Goal: Task Accomplishment & Management: Use online tool/utility

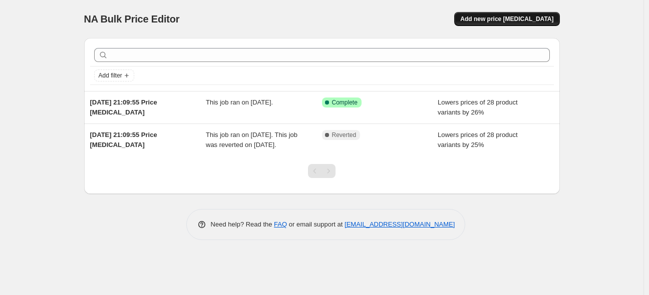
click at [495, 17] on span "Add new price [MEDICAL_DATA]" at bounding box center [506, 19] width 93 height 8
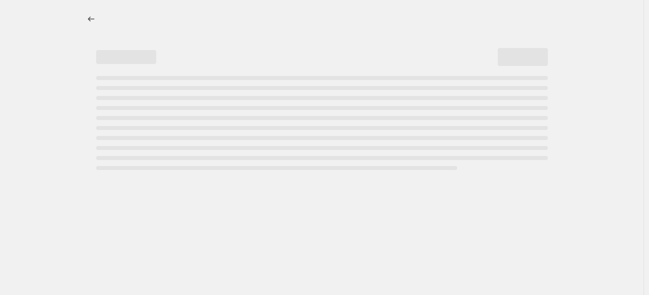
select select "percentage"
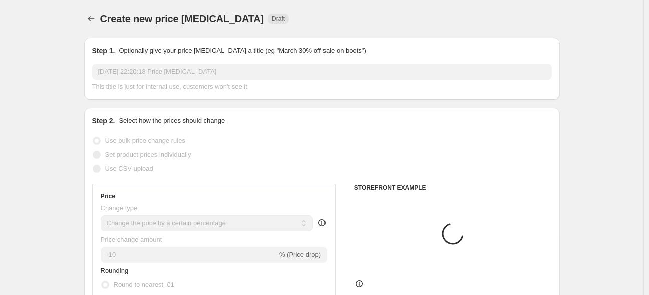
select select "percentage"
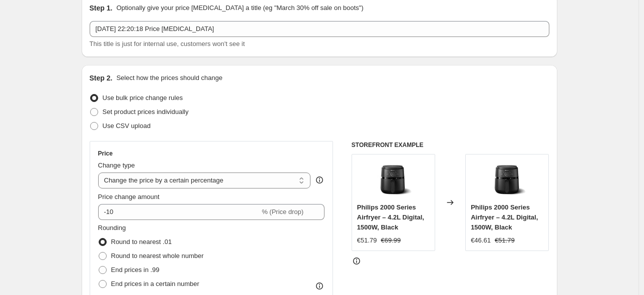
scroll to position [60, 0]
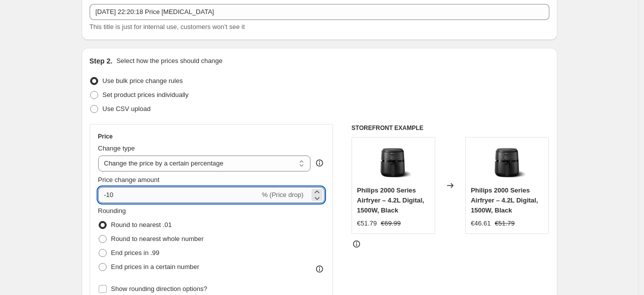
click at [174, 191] on input "-10" at bounding box center [179, 195] width 162 height 16
type input "-1"
type input "-25"
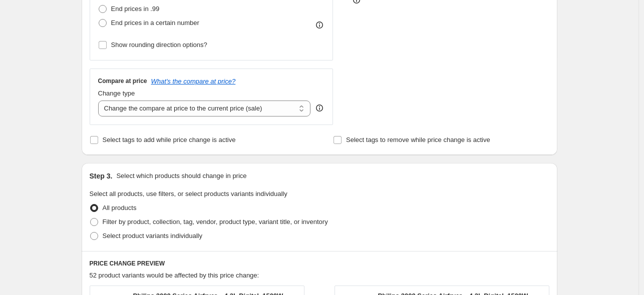
scroll to position [360, 0]
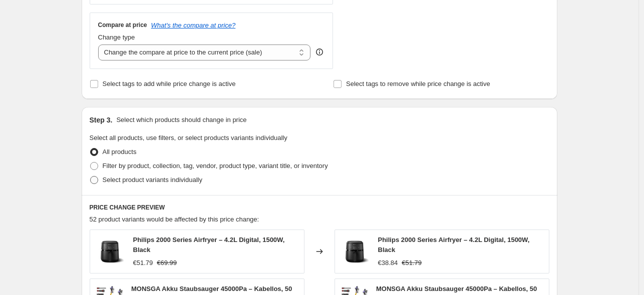
click at [110, 181] on span "Select product variants individually" at bounding box center [153, 180] width 100 height 8
click at [91, 177] on input "Select product variants individually" at bounding box center [90, 176] width 1 height 1
radio input "true"
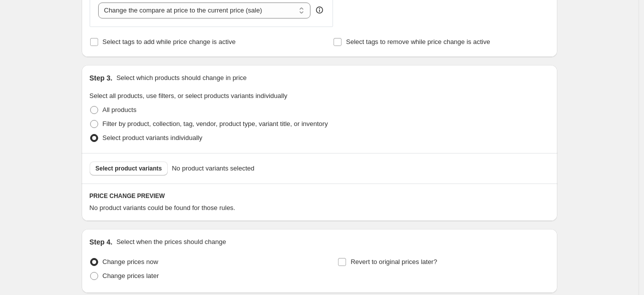
scroll to position [421, 0]
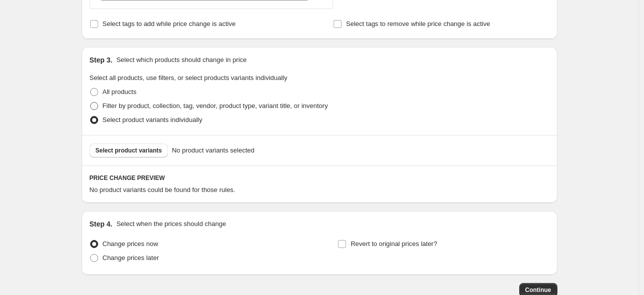
click at [96, 104] on span at bounding box center [94, 106] width 8 height 8
click at [91, 103] on input "Filter by product, collection, tag, vendor, product type, variant title, or inv…" at bounding box center [90, 102] width 1 height 1
radio input "true"
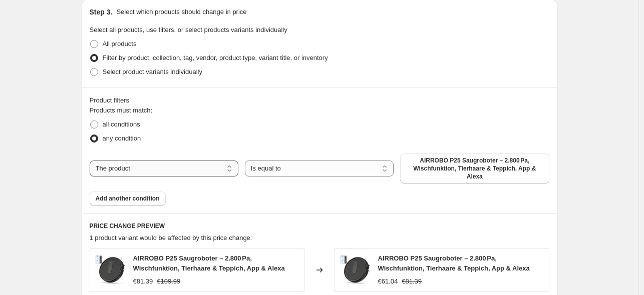
scroll to position [541, 0]
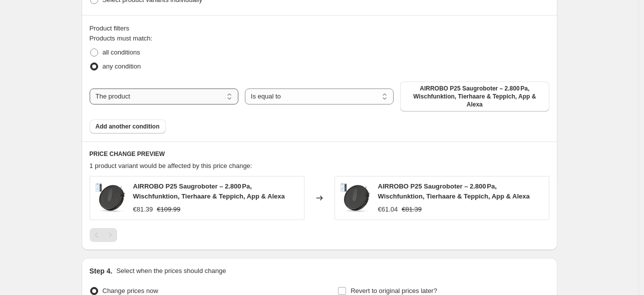
click at [184, 98] on select "The product The product's collection The product's tag The product's vendor The…" at bounding box center [164, 97] width 149 height 16
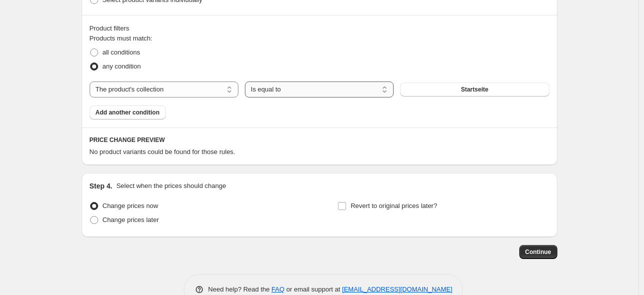
click at [288, 94] on select "Is equal to Is not equal to" at bounding box center [319, 90] width 149 height 16
click at [180, 86] on select "The product The product's collection The product's tag The product's vendor The…" at bounding box center [164, 90] width 149 height 16
select select "product"
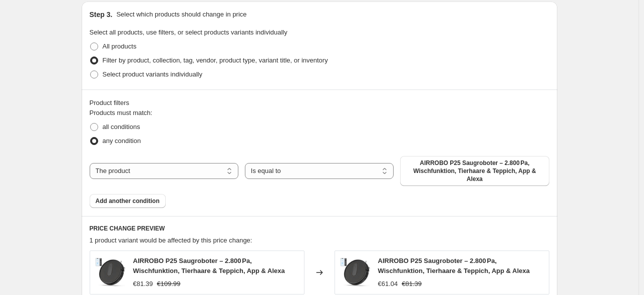
scroll to position [481, 0]
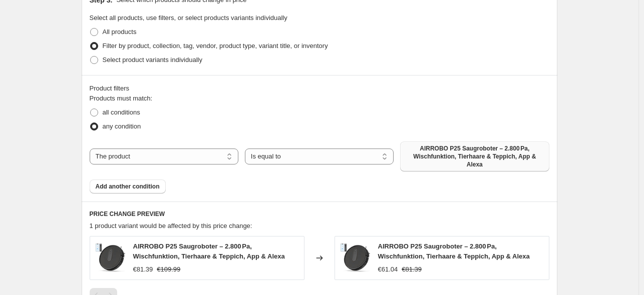
click at [450, 152] on span "AIRROBO P25 Saugroboter – 2.800 Pa, Wischfunktion, Tierhaare & Teppich, App & A…" at bounding box center [474, 157] width 137 height 24
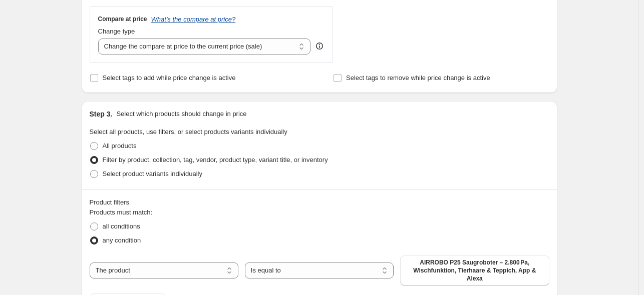
scroll to position [300, 0]
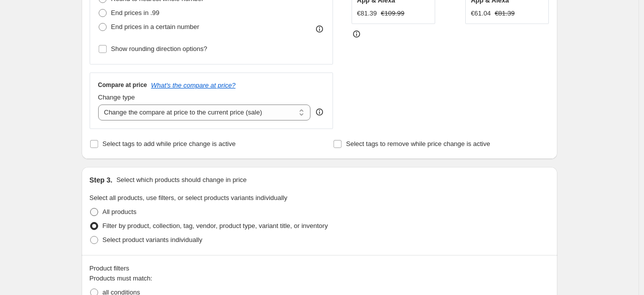
click at [98, 210] on span at bounding box center [94, 212] width 8 height 8
click at [91, 209] on input "All products" at bounding box center [90, 208] width 1 height 1
radio input "true"
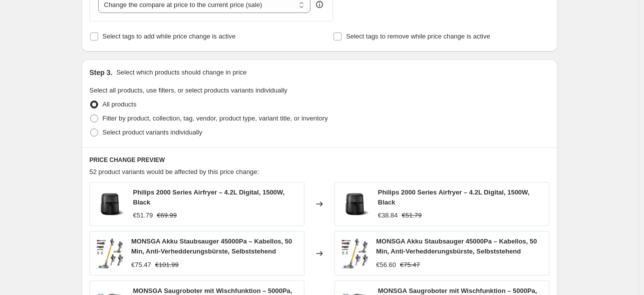
scroll to position [240, 0]
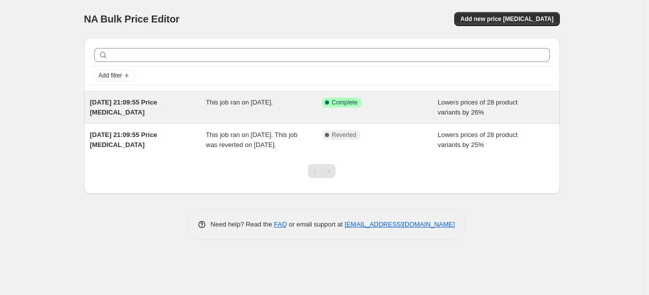
click at [256, 106] on span "This job ran on [DATE]." at bounding box center [239, 103] width 67 height 8
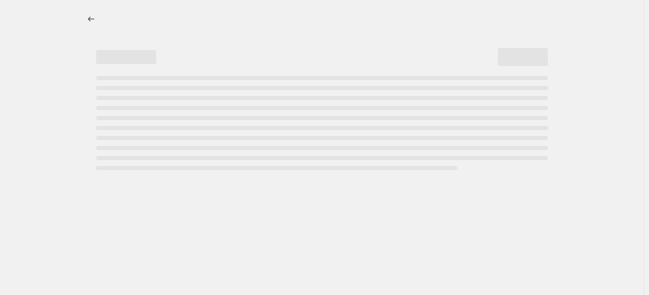
select select "percentage"
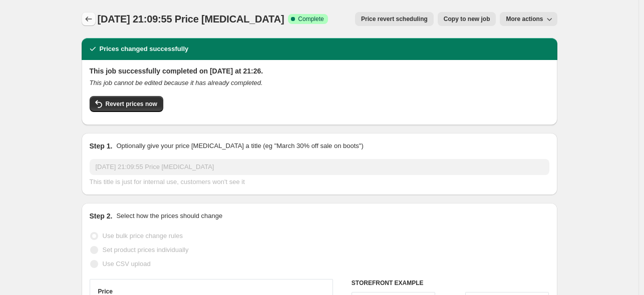
click at [94, 20] on icon "Price change jobs" at bounding box center [89, 19] width 10 height 10
